Goal: Transaction & Acquisition: Purchase product/service

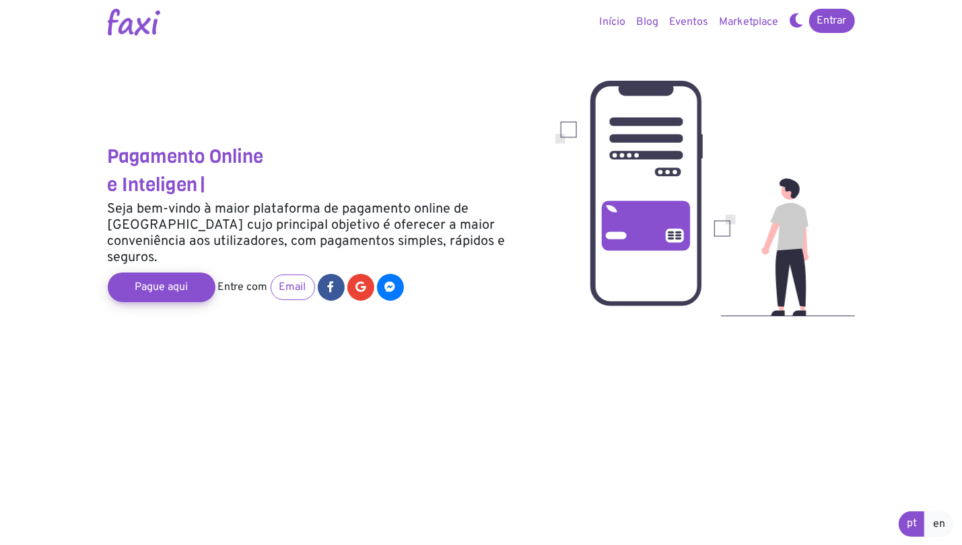
click at [507, 63] on div "Pagamento Online e Inteligen | Seja bem-vindo à maior plataforma de pagamento o…" at bounding box center [322, 166] width 448 height 300
click at [901, 203] on section "Pagamento Online Difer | Seja bem-vindo à maior plataforma de pagamento online …" at bounding box center [481, 272] width 962 height 545
click at [160, 279] on link "Pague aqui" at bounding box center [161, 287] width 118 height 32
click at [128, 30] on img at bounding box center [134, 22] width 52 height 27
click at [831, 22] on link "Entrar" at bounding box center [832, 21] width 46 height 24
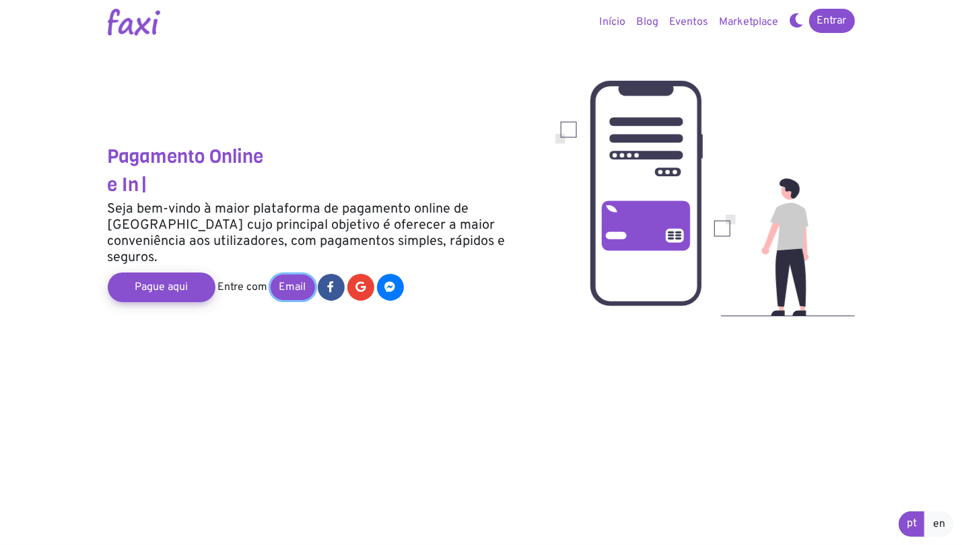
click at [302, 277] on link "Email" at bounding box center [293, 288] width 44 height 26
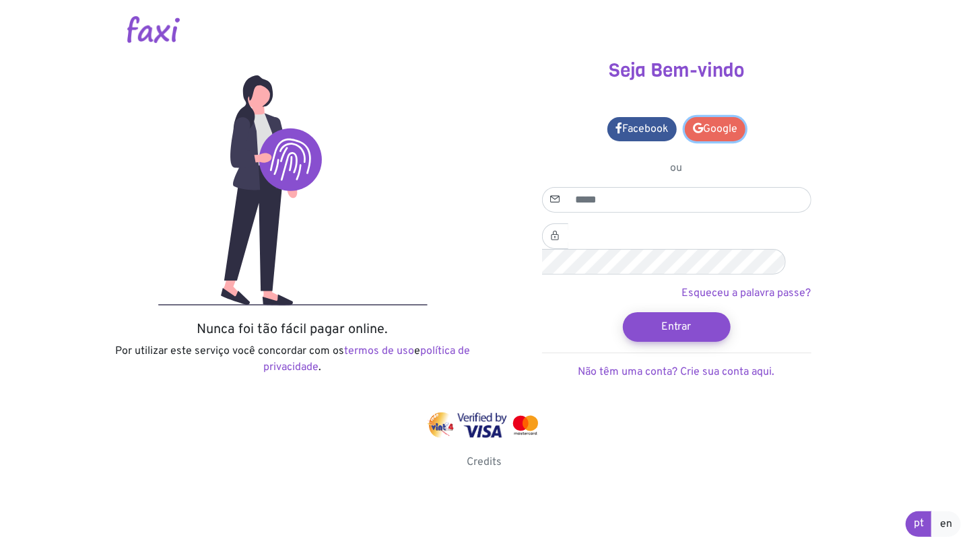
click at [718, 128] on link "Google" at bounding box center [715, 129] width 61 height 24
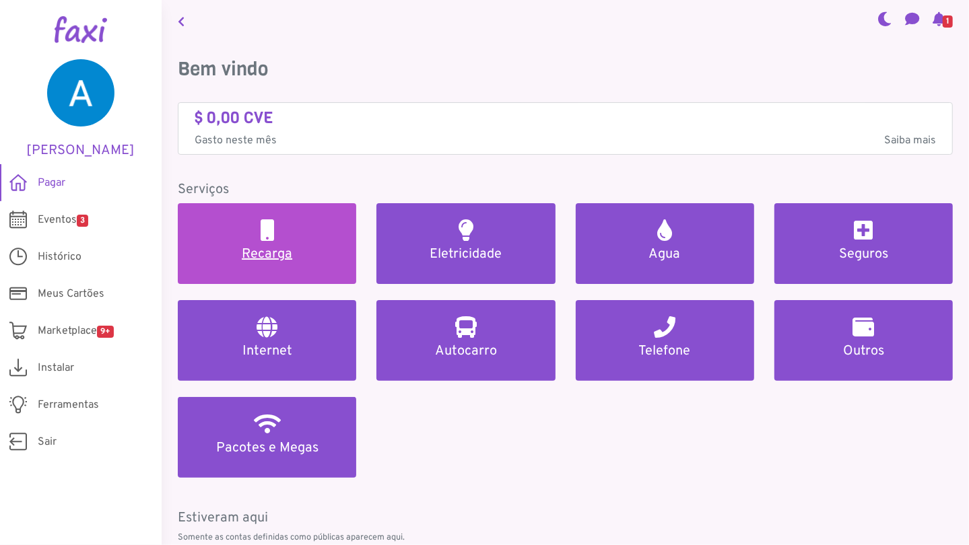
click at [293, 260] on h5 "Recarga" at bounding box center [267, 254] width 146 height 16
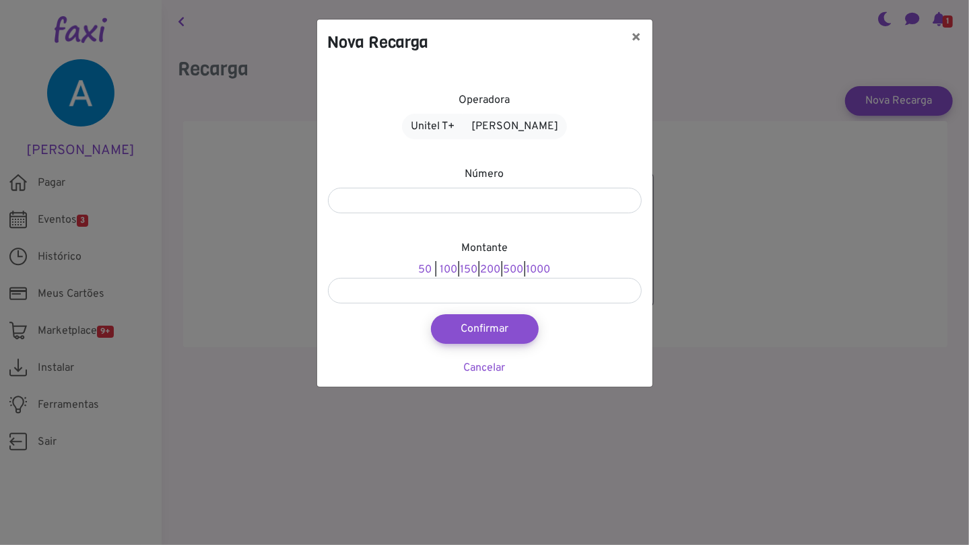
click at [555, 57] on div "Nova Recarga ×" at bounding box center [484, 43] width 335 height 46
click at [726, 105] on div "Nova Recarga × Operadora Unitel T+ Alou Móvel Número Montante 50 | 100 | 150 | …" at bounding box center [484, 272] width 969 height 545
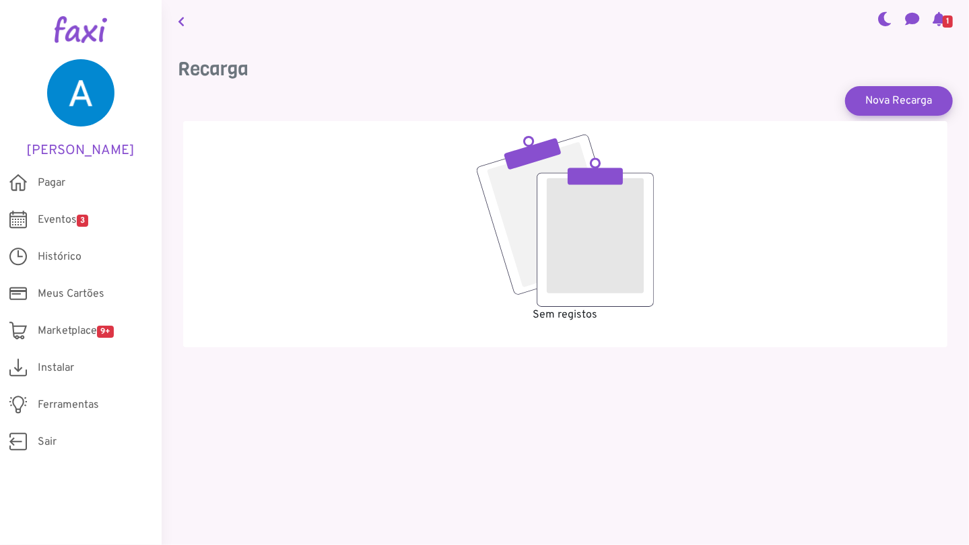
click at [357, 201] on div "Sem registos" at bounding box center [565, 229] width 737 height 188
click at [872, 108] on link "Nova Recarga" at bounding box center [898, 100] width 118 height 32
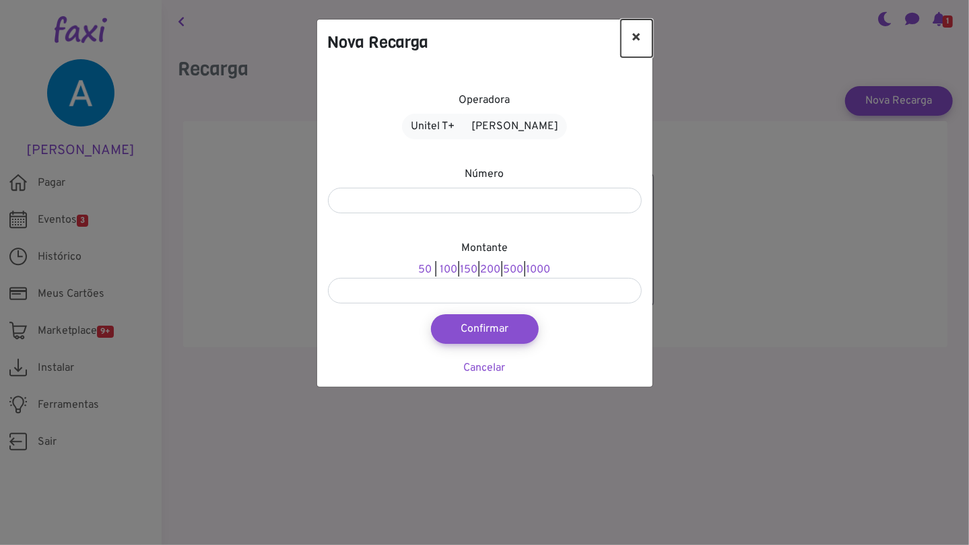
click at [636, 40] on button "×" at bounding box center [637, 39] width 32 height 38
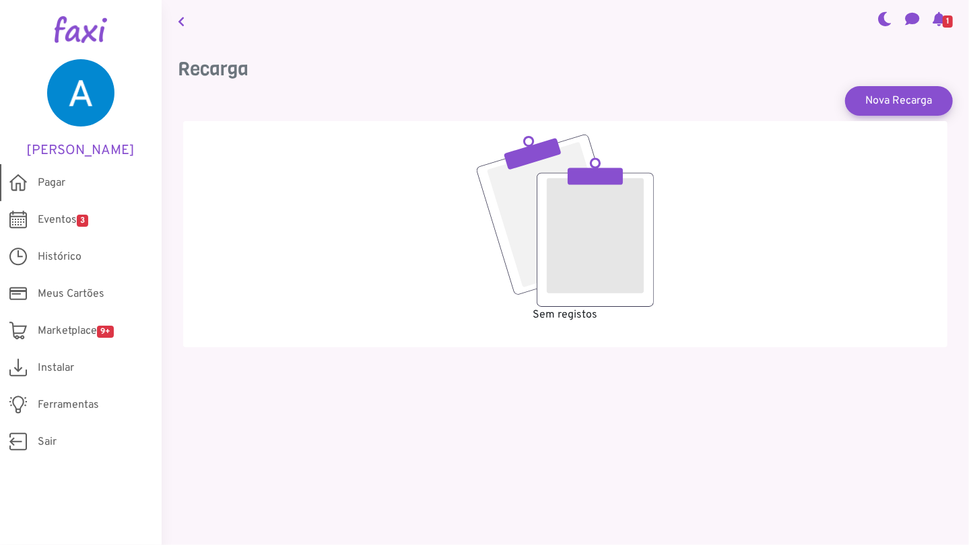
click at [63, 191] on span "Pagar" at bounding box center [52, 183] width 28 height 16
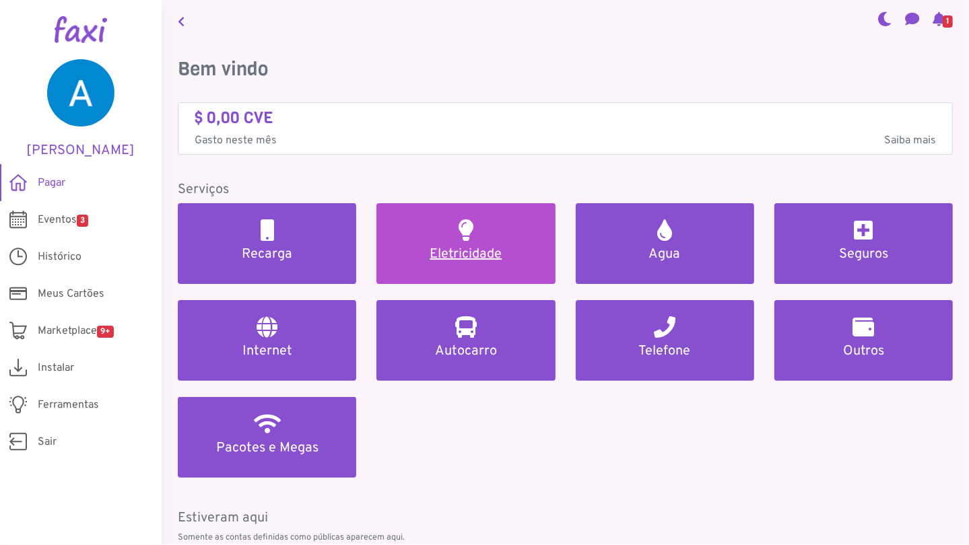
click at [480, 258] on h5 "Eletricidade" at bounding box center [465, 254] width 146 height 16
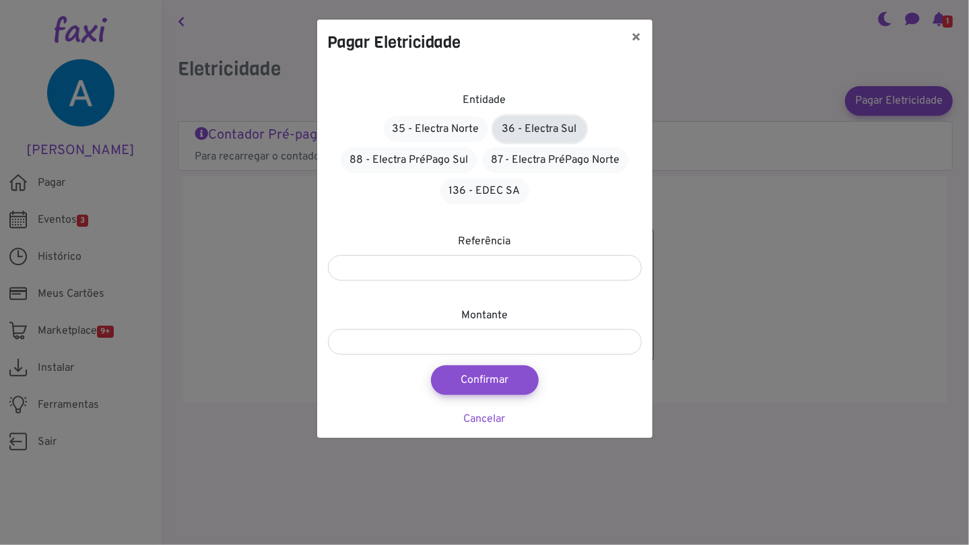
click at [550, 129] on link "36 - Electra Sul" at bounding box center [539, 129] width 92 height 26
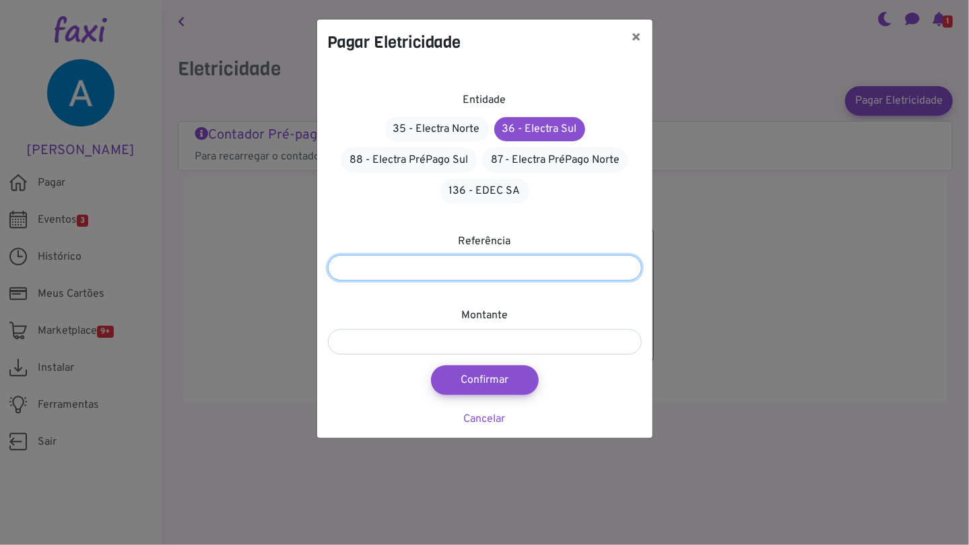
click at [468, 271] on input "number" at bounding box center [485, 268] width 314 height 26
click at [606, 209] on div "Entidade 35 - Electra Norte 36 - Electra Sul 88 - Electra PréPago Sul 87 - Elec…" at bounding box center [484, 251] width 335 height 373
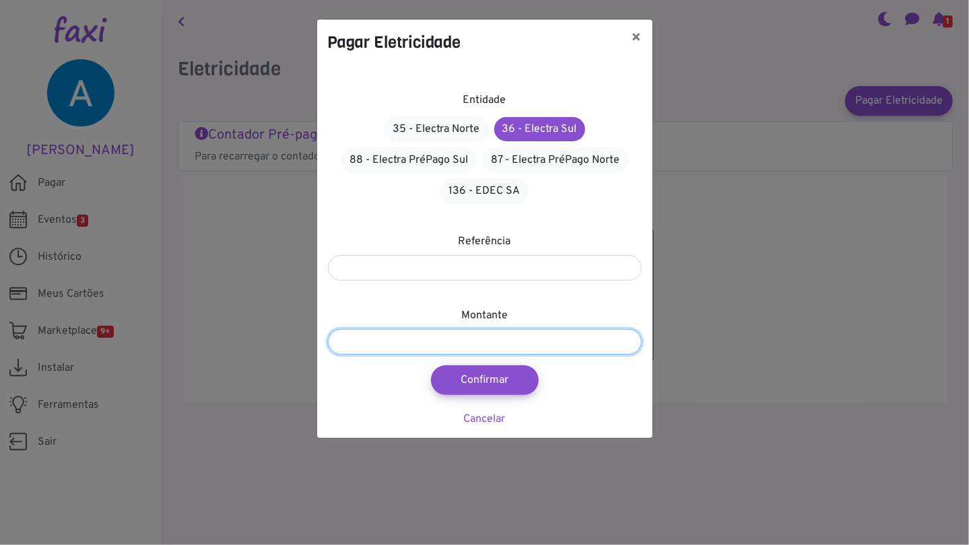
click at [516, 349] on input "number" at bounding box center [485, 342] width 314 height 26
click at [638, 38] on button "×" at bounding box center [637, 39] width 32 height 38
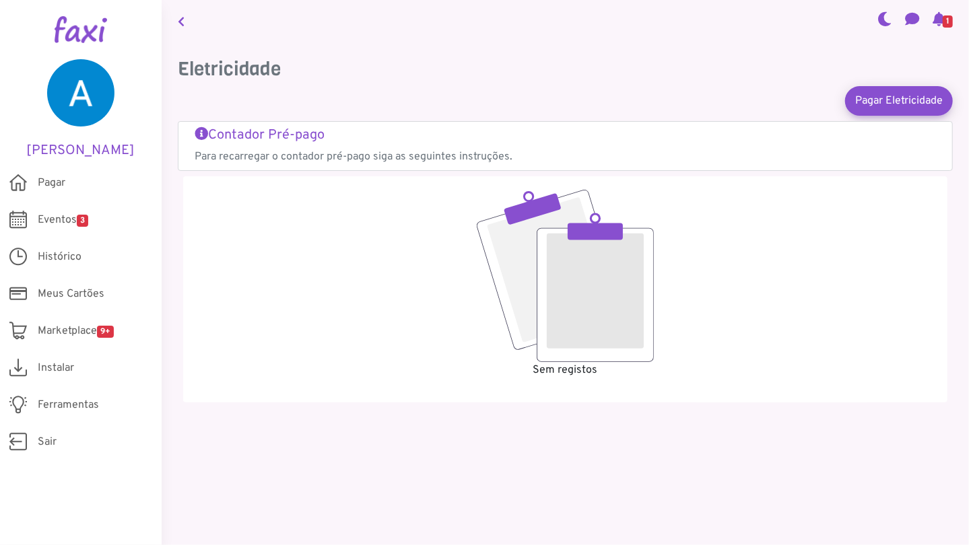
click at [299, 130] on h5 "Contador Pré-pago" at bounding box center [565, 135] width 741 height 16
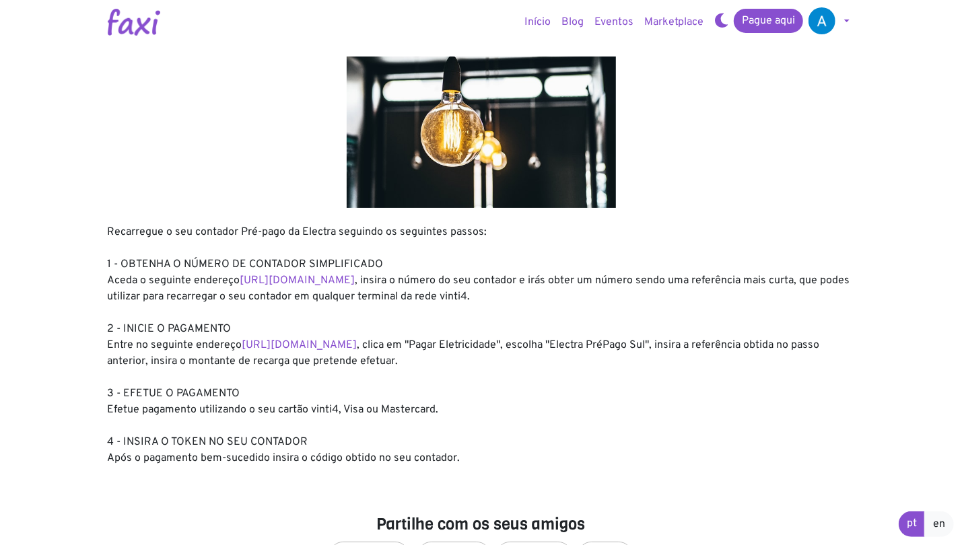
scroll to position [34, 0]
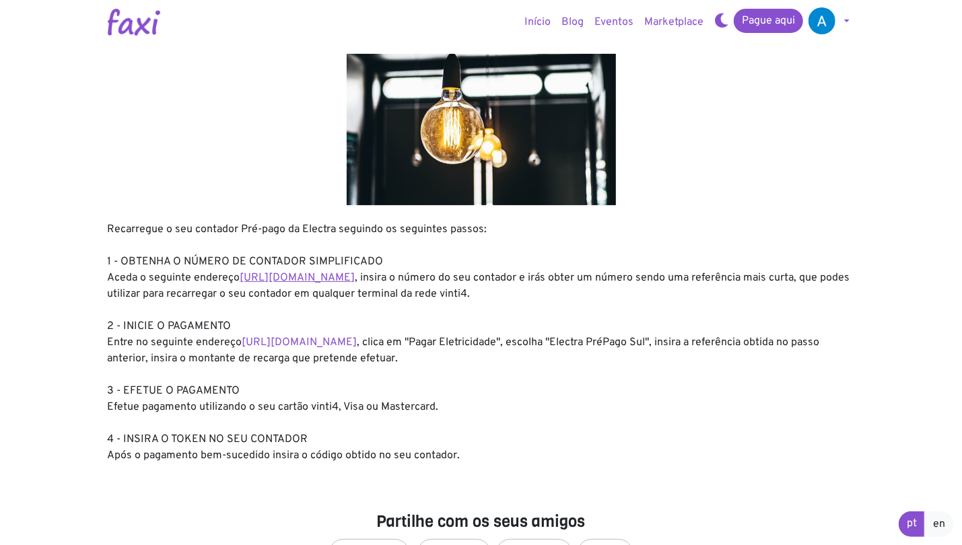
click at [355, 279] on link "https://entidadeservico.vinti4.cv/prepago" at bounding box center [297, 277] width 115 height 13
